Goal: Check status: Check status

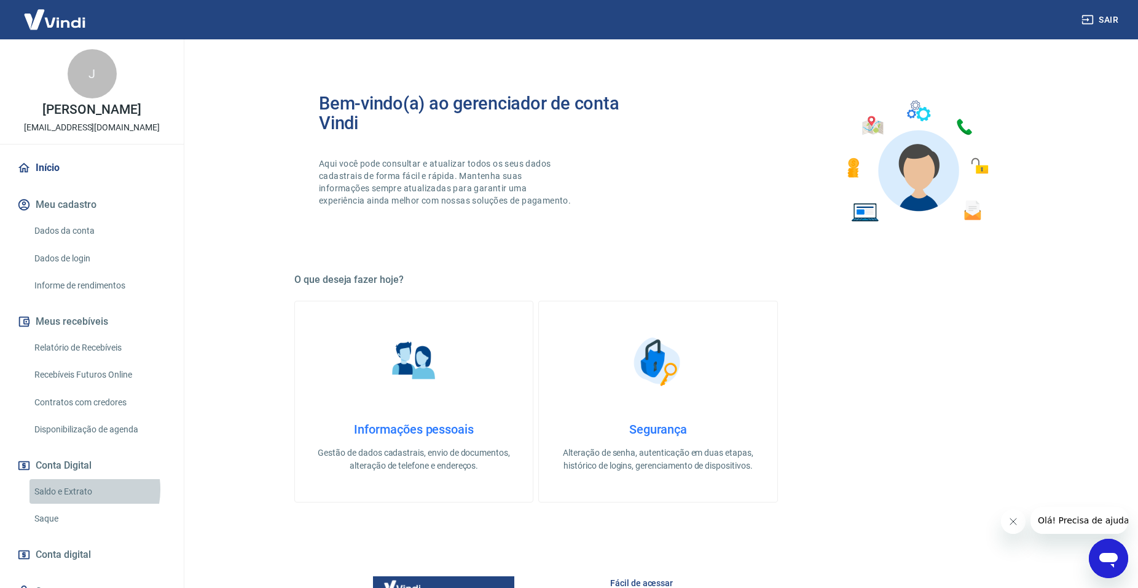
click at [77, 489] on link "Saldo e Extrato" at bounding box center [100, 491] width 140 height 25
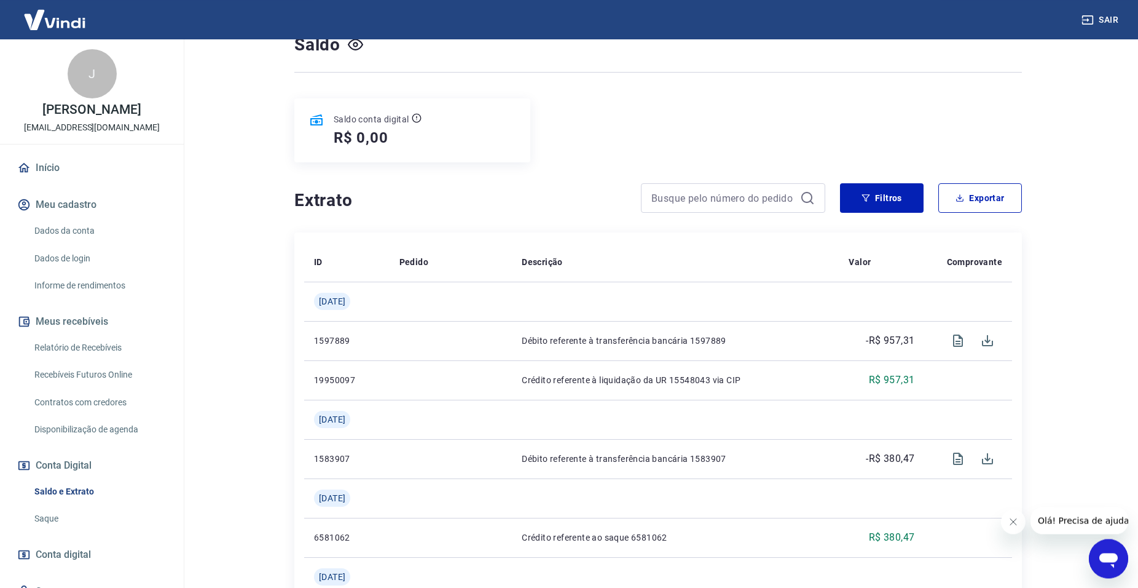
scroll to position [188, 0]
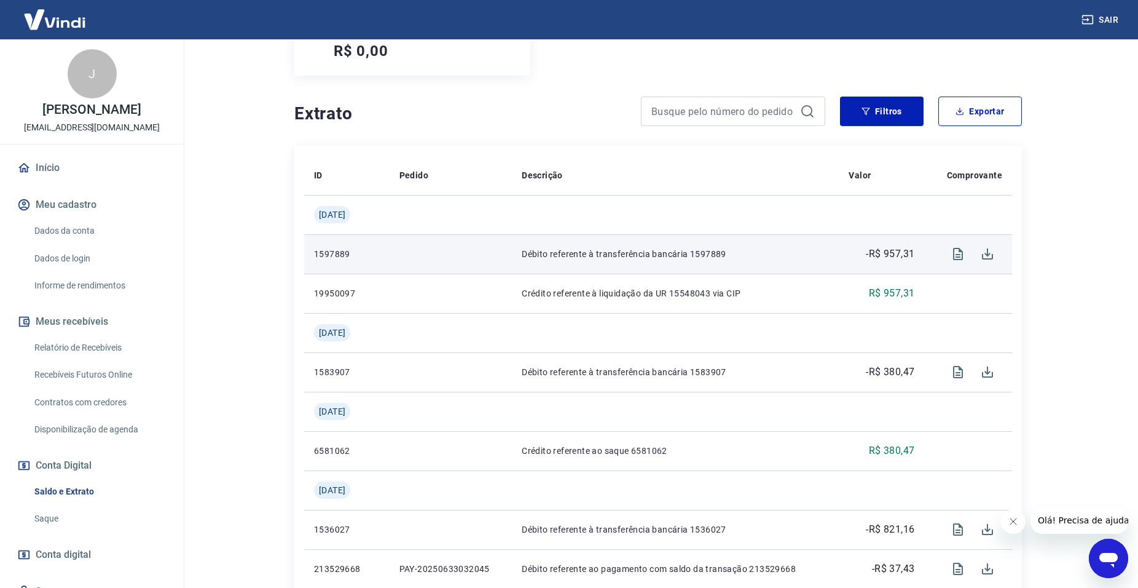
click at [730, 248] on p "Débito referente à transferência bancária 1597889" at bounding box center [675, 254] width 307 height 12
click at [956, 248] on icon "Visualizar" at bounding box center [958, 254] width 10 height 12
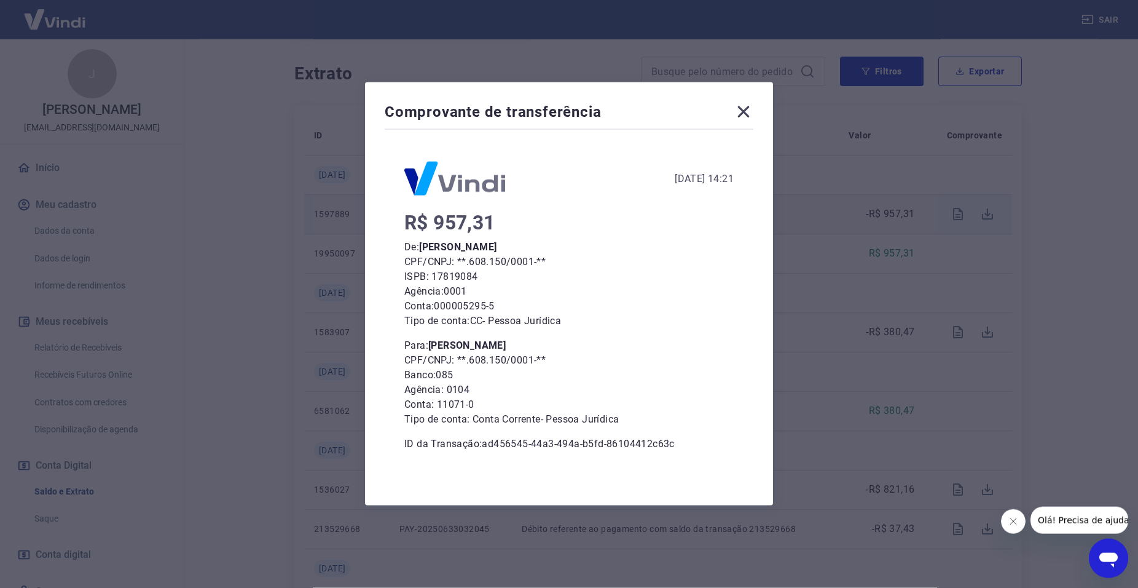
scroll to position [251, 0]
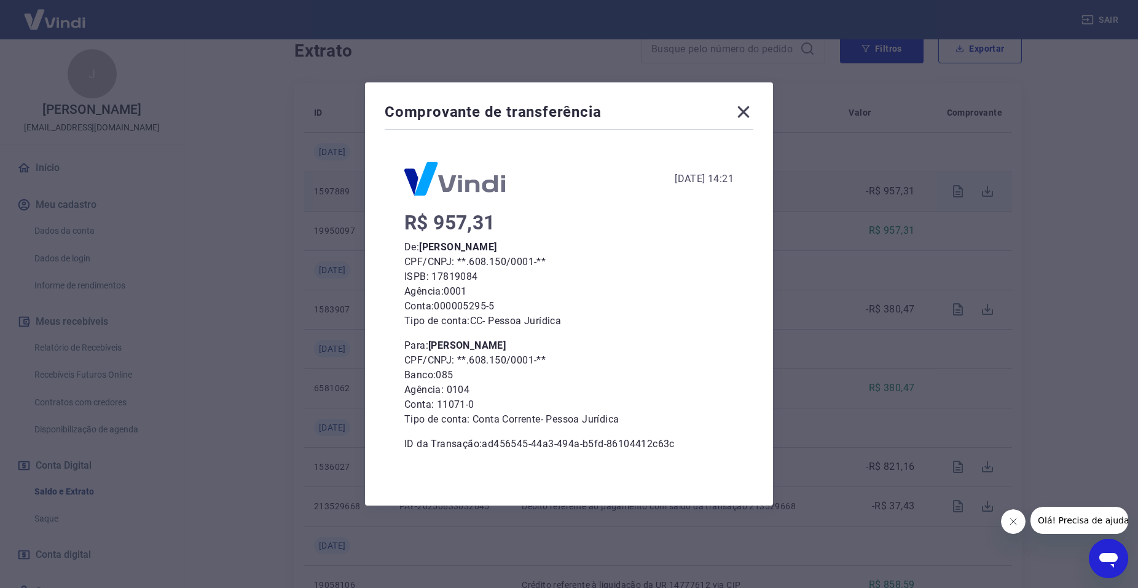
click at [754, 112] on icon at bounding box center [744, 112] width 20 height 20
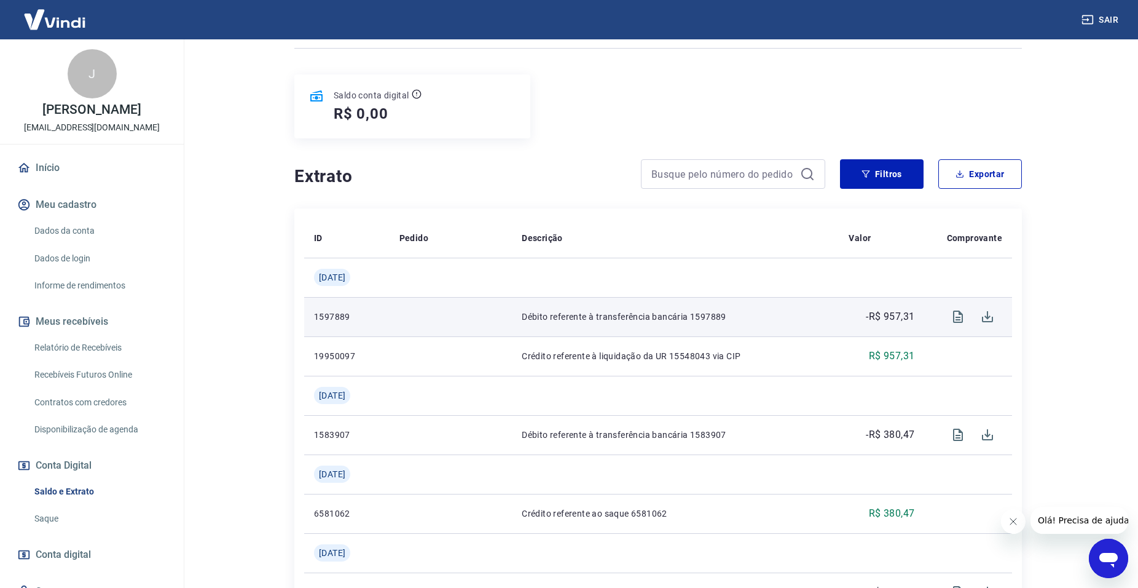
scroll to position [0, 0]
